Goal: Navigation & Orientation: Find specific page/section

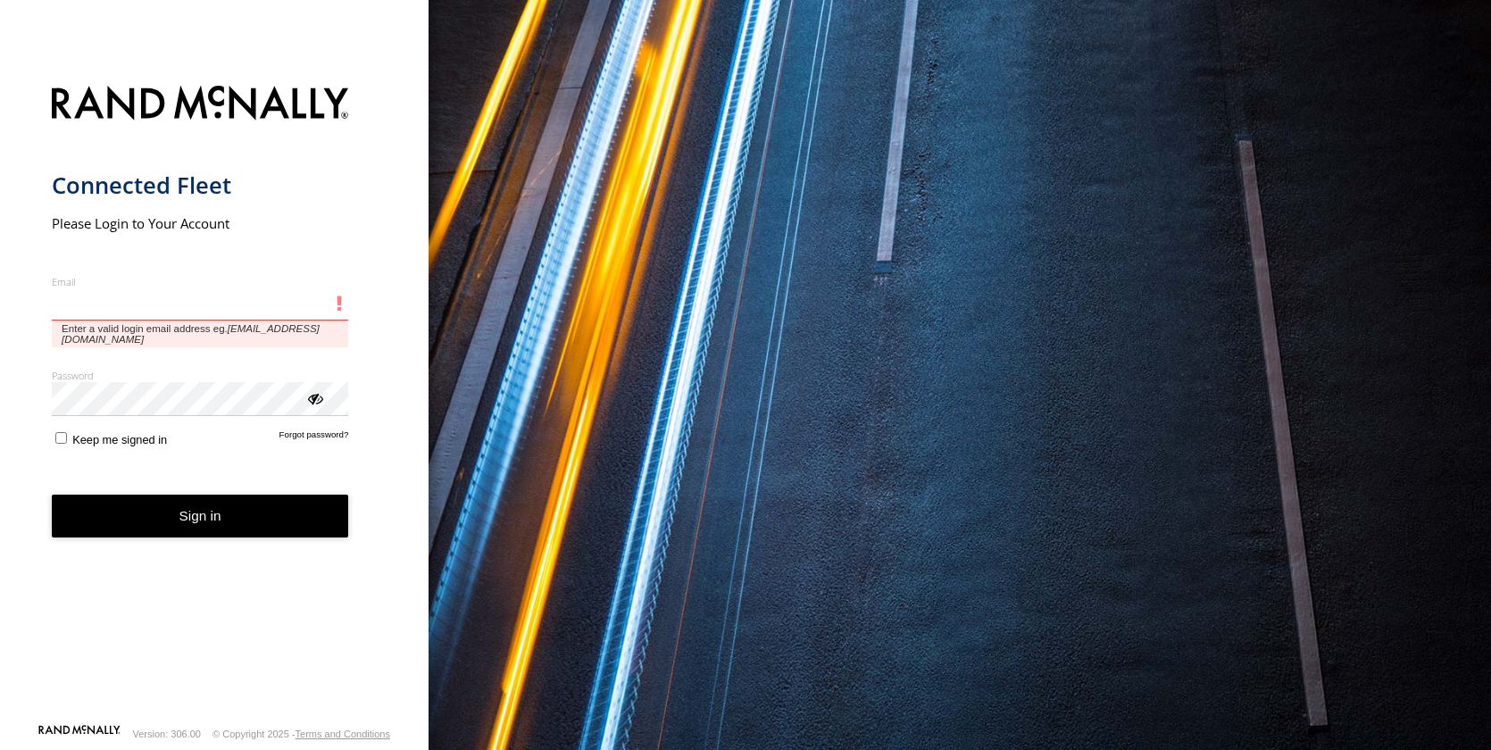
click at [107, 311] on input "Email" at bounding box center [200, 304] width 297 height 32
type input "**********"
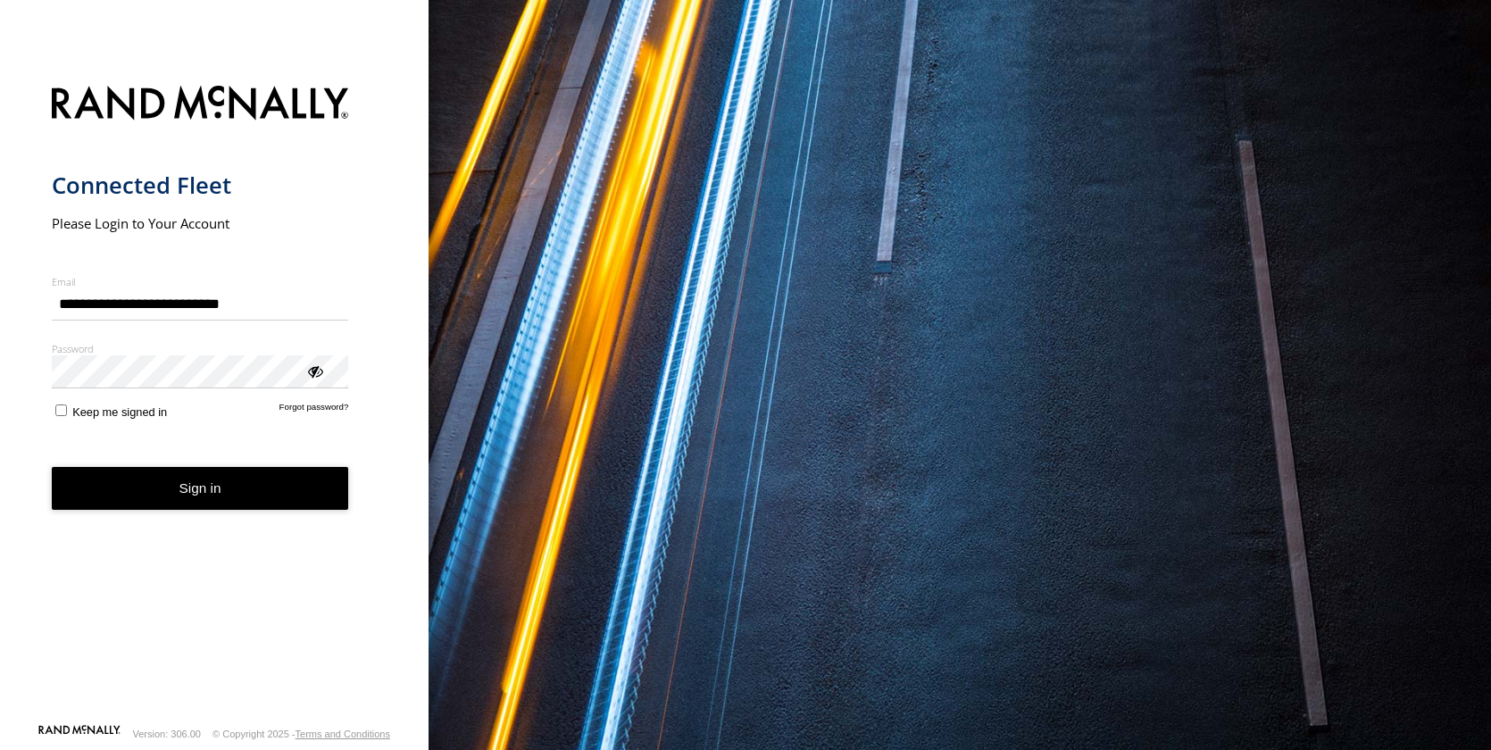
click at [206, 491] on button "Sign in" at bounding box center [200, 489] width 297 height 44
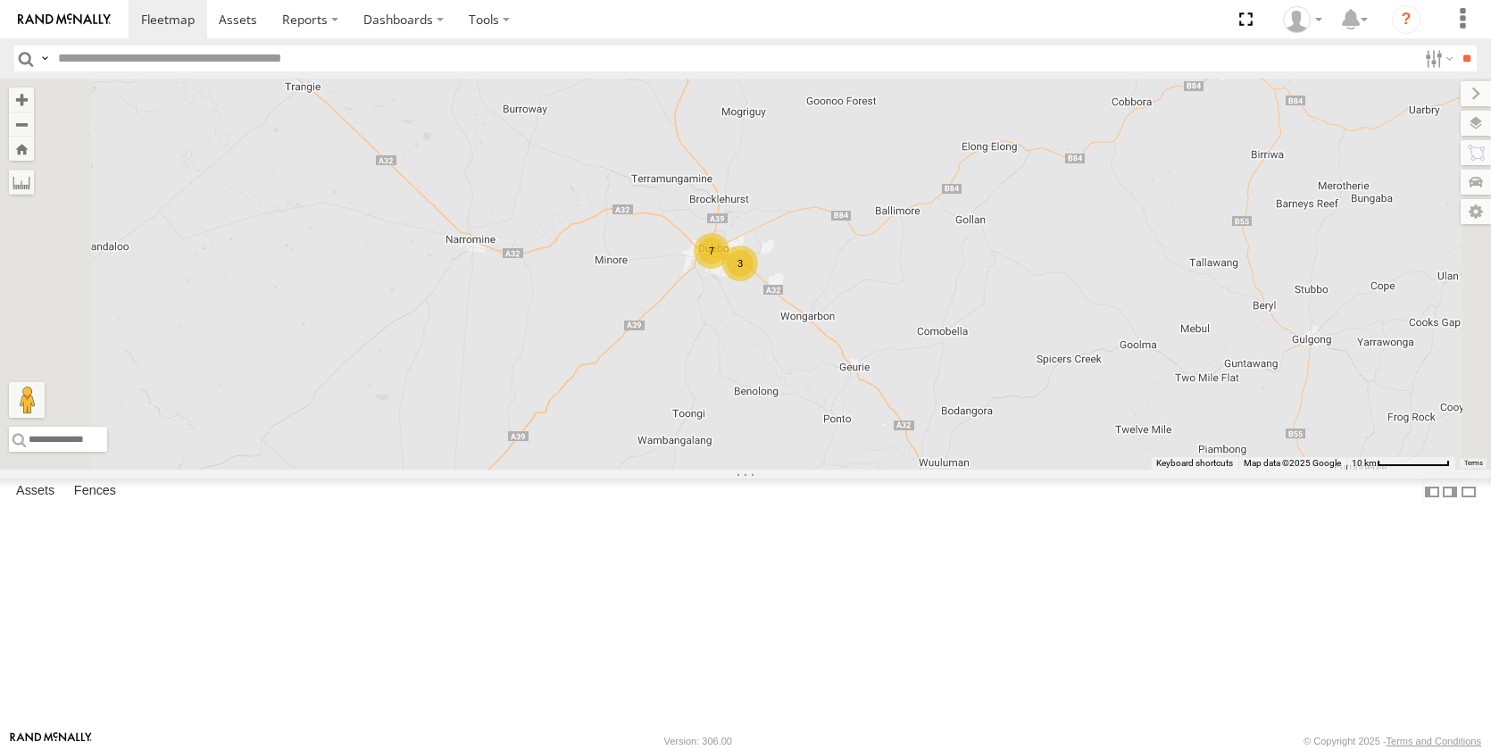
drag, startPoint x: 930, startPoint y: 431, endPoint x: 995, endPoint y: 444, distance: 66.4
click at [995, 444] on div "[PERSON_NAME] - NEW ute [PERSON_NAME] [PERSON_NAME] [PERSON_NAME] [PERSON_NAME]…" at bounding box center [745, 274] width 1491 height 391
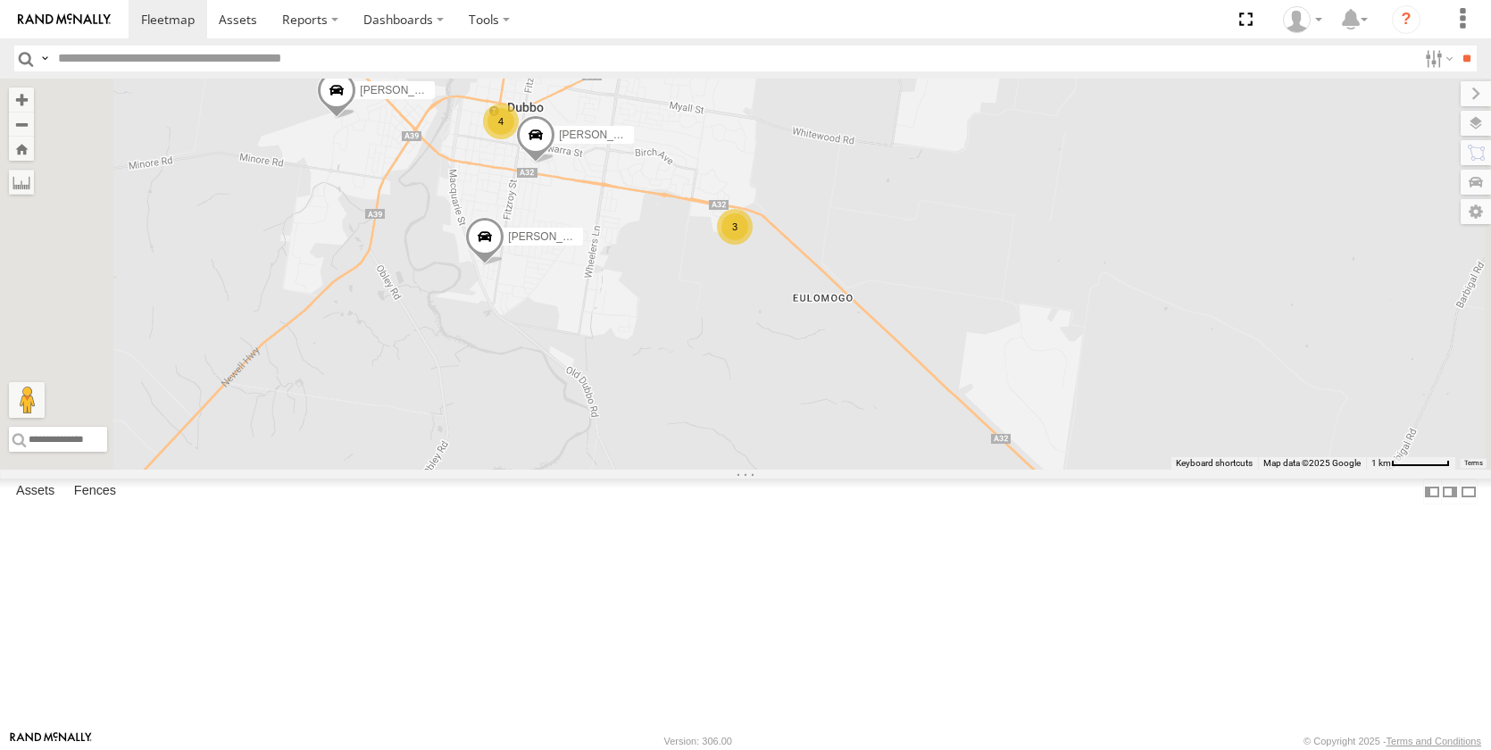
drag, startPoint x: 930, startPoint y: 396, endPoint x: 964, endPoint y: 456, distance: 68.8
click at [965, 470] on div "[PERSON_NAME] - NEW ute [PERSON_NAME] [PERSON_NAME] [PERSON_NAME] [PERSON_NAME]…" at bounding box center [745, 274] width 1491 height 391
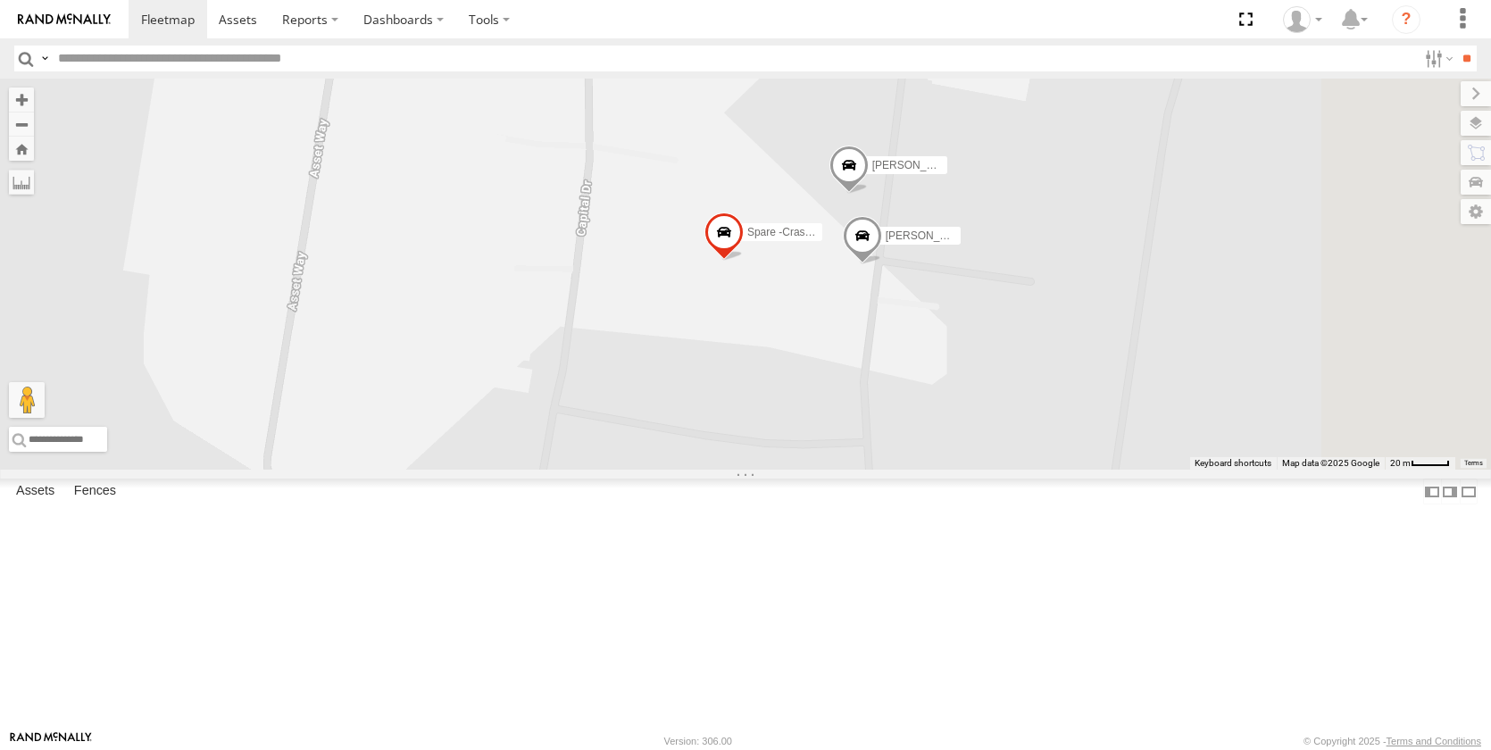
drag, startPoint x: 1145, startPoint y: 352, endPoint x: 1034, endPoint y: 475, distance: 165.7
click at [1037, 470] on div "[PERSON_NAME] - NEW ute [PERSON_NAME] [PERSON_NAME] [PERSON_NAME] [PERSON_NAME]…" at bounding box center [745, 274] width 1491 height 391
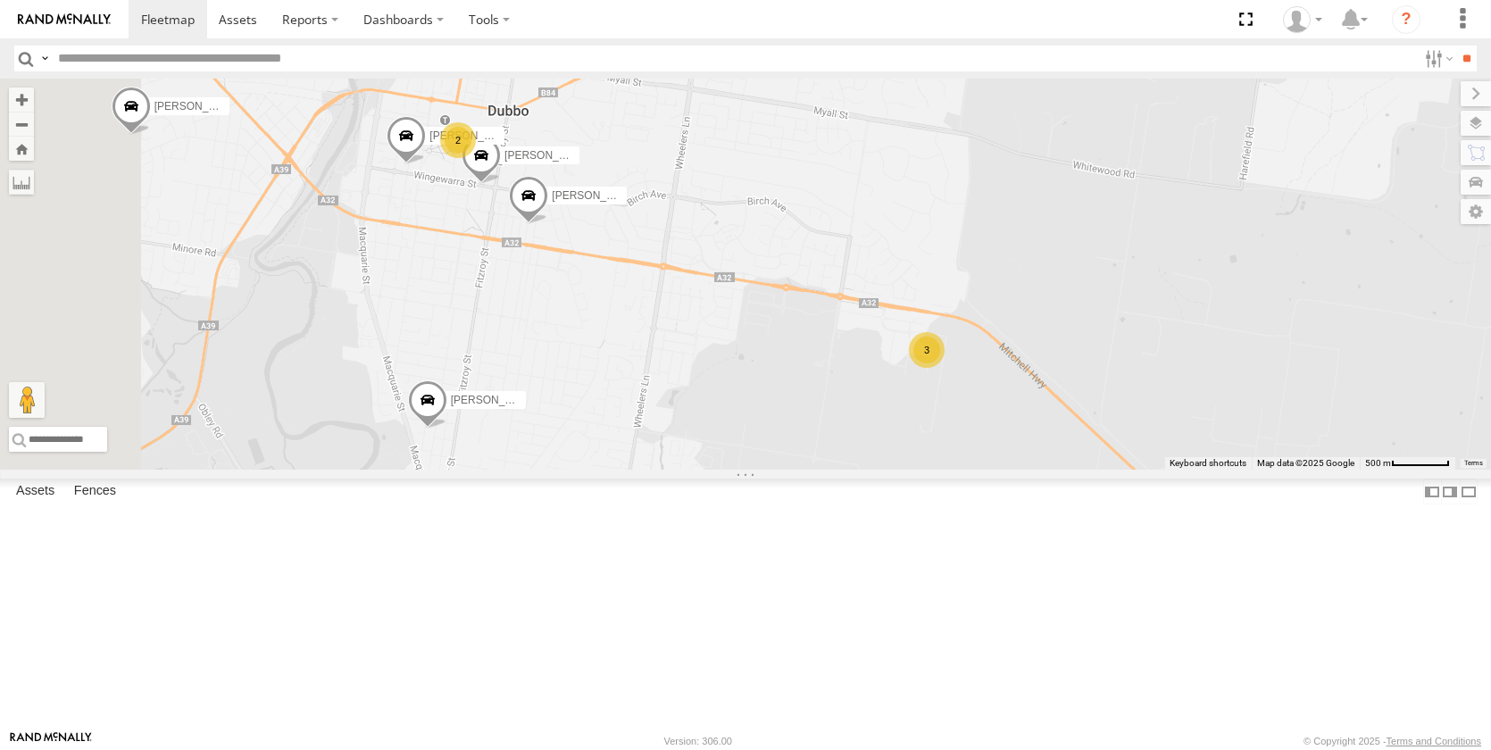
drag, startPoint x: 711, startPoint y: 470, endPoint x: 924, endPoint y: 483, distance: 213.8
click at [917, 470] on div "[PERSON_NAME] - NEW ute [PERSON_NAME] [PERSON_NAME] [PERSON_NAME] [PERSON_NAME]…" at bounding box center [745, 274] width 1491 height 391
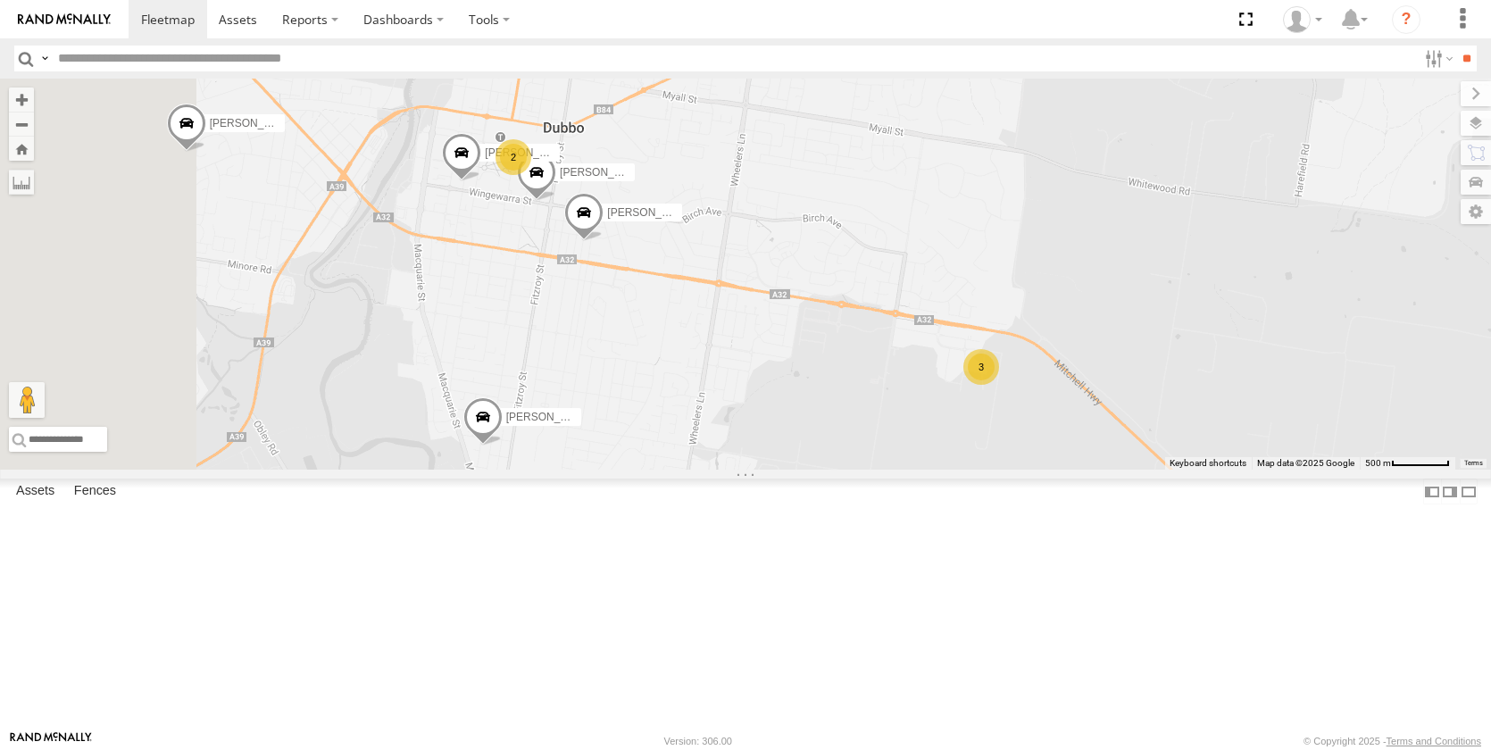
click at [799, 375] on div "[PERSON_NAME] - NEW ute [PERSON_NAME] [PERSON_NAME] [PERSON_NAME] [PERSON_NAME]…" at bounding box center [745, 274] width 1491 height 391
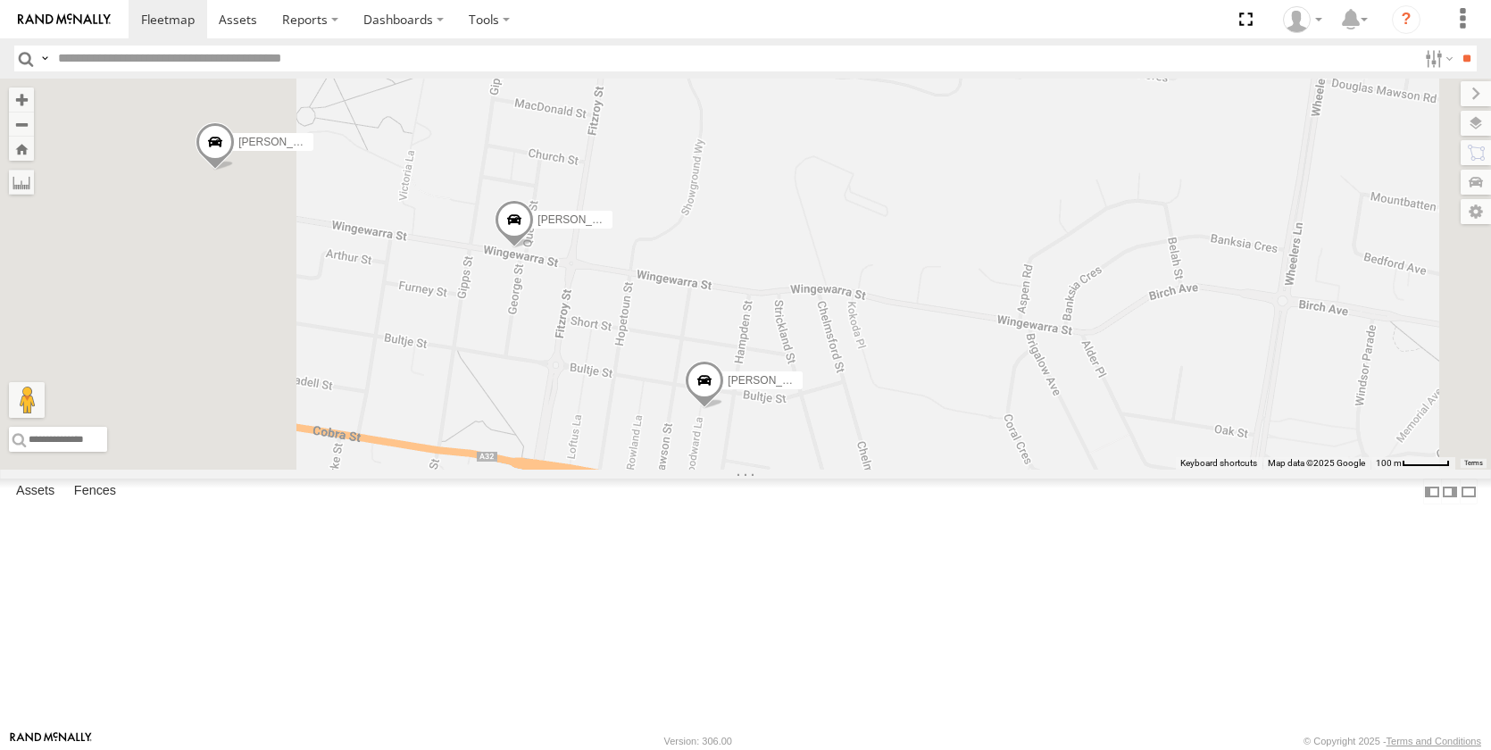
drag, startPoint x: 613, startPoint y: 204, endPoint x: 810, endPoint y: 361, distance: 251.7
click at [808, 409] on div "[PERSON_NAME] - NEW ute [PERSON_NAME] [PERSON_NAME] [PERSON_NAME] [PERSON_NAME]…" at bounding box center [745, 274] width 1491 height 391
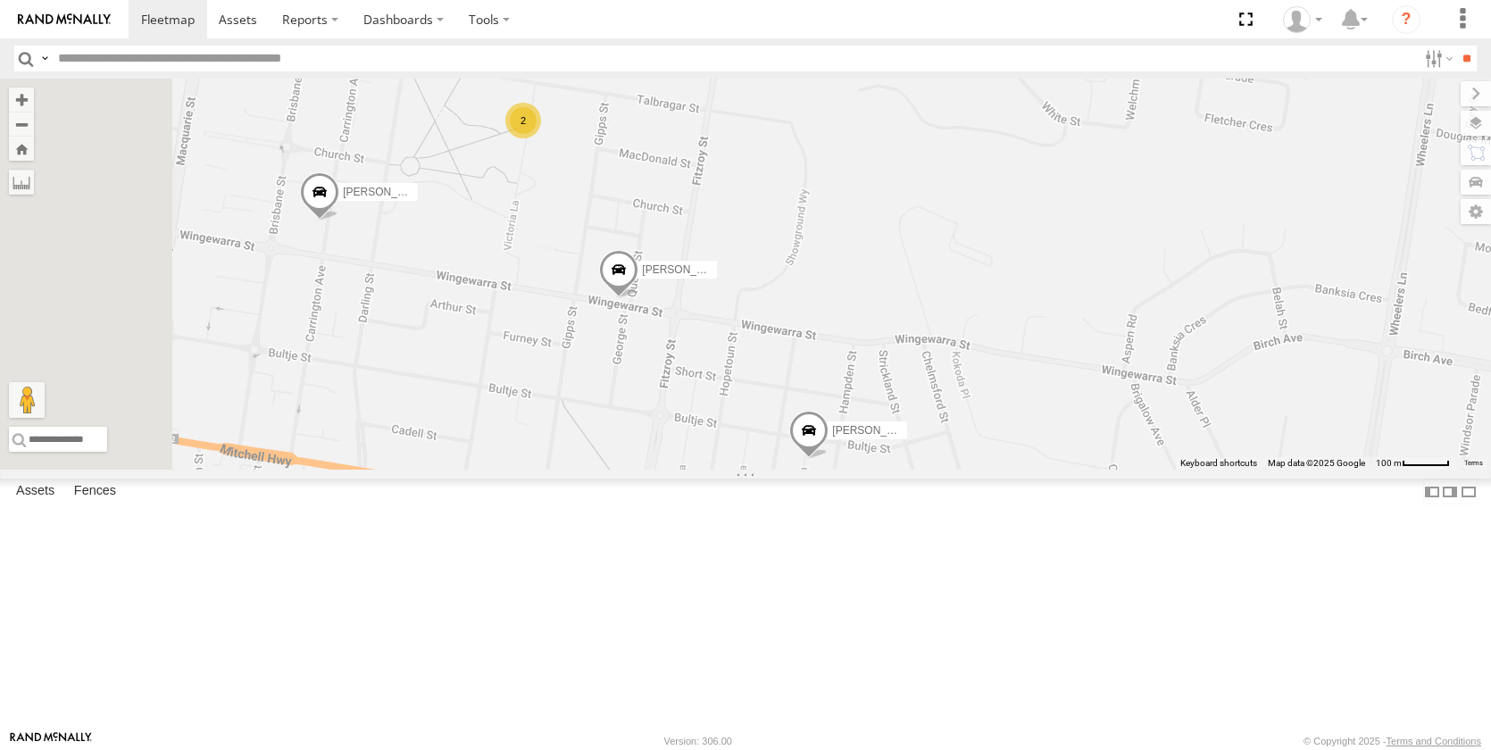
drag, startPoint x: 753, startPoint y: 263, endPoint x: 857, endPoint y: 347, distance: 134.0
click at [857, 347] on div "[PERSON_NAME] - NEW ute [PERSON_NAME] [PERSON_NAME] [PERSON_NAME] [PERSON_NAME]…" at bounding box center [745, 274] width 1491 height 391
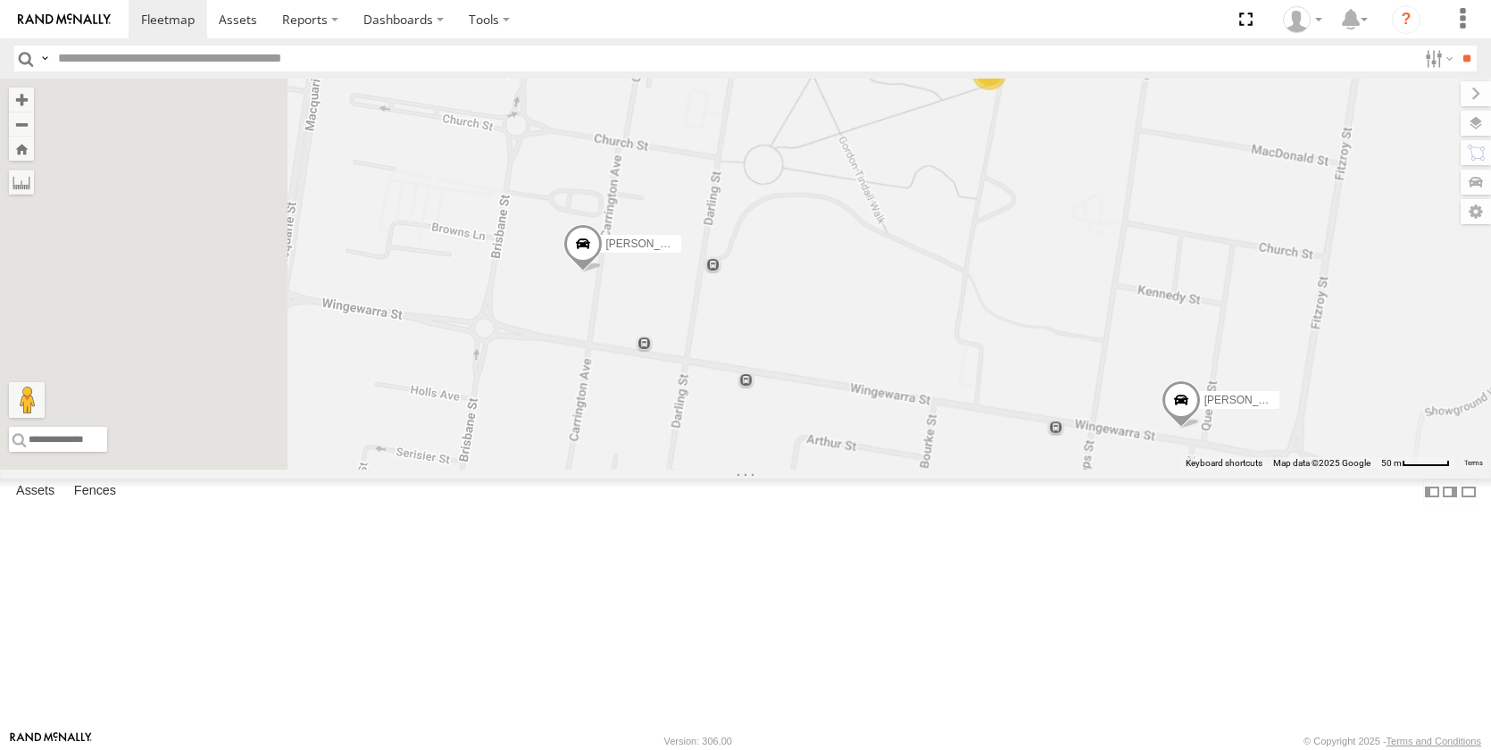
drag, startPoint x: 678, startPoint y: 520, endPoint x: 1097, endPoint y: 305, distance: 470.5
click at [1099, 305] on div "[PERSON_NAME] - NEW ute [PERSON_NAME] [PERSON_NAME] [PERSON_NAME] [PERSON_NAME]…" at bounding box center [745, 274] width 1491 height 391
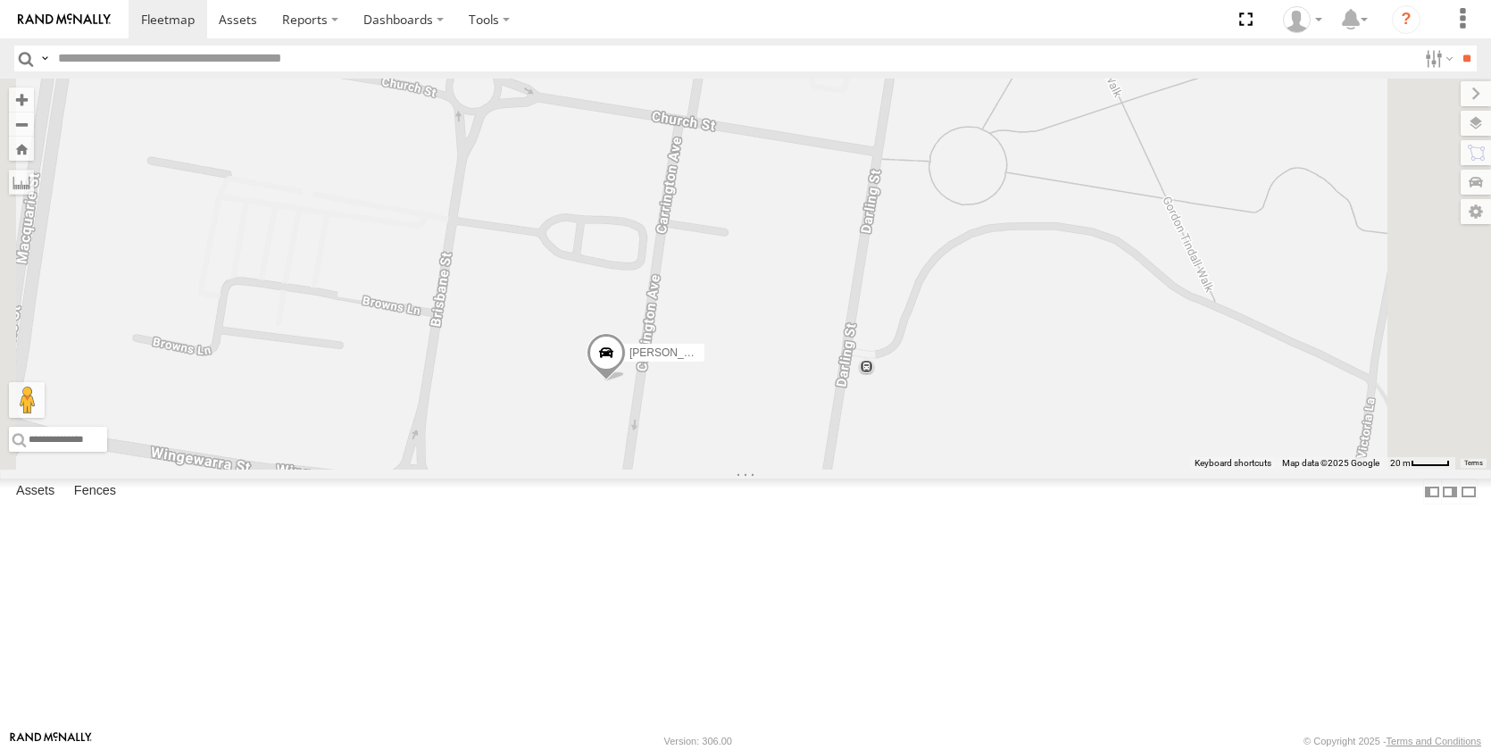
drag, startPoint x: 941, startPoint y: 394, endPoint x: 904, endPoint y: 502, distance: 114.4
click at [901, 470] on div "[PERSON_NAME] - NEW ute [PERSON_NAME] [PERSON_NAME] [PERSON_NAME] [PERSON_NAME]…" at bounding box center [745, 274] width 1491 height 391
